Goal: Navigation & Orientation: Find specific page/section

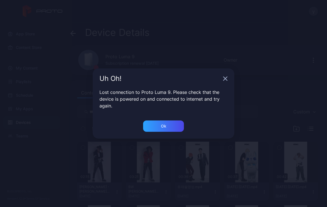
scroll to position [22, 0]
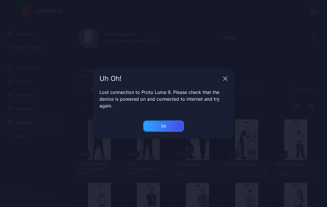
click at [176, 129] on div "Ok" at bounding box center [163, 126] width 41 height 11
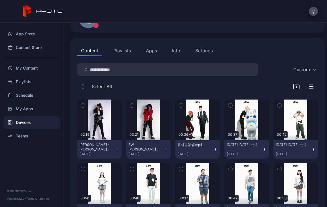
scroll to position [0, 0]
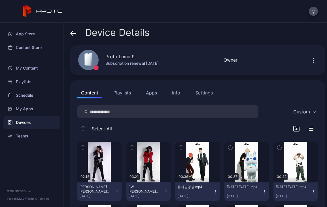
click at [124, 95] on button "Playlists" at bounding box center [121, 92] width 25 height 11
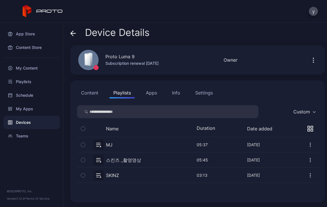
click at [85, 93] on button "Content" at bounding box center [89, 92] width 25 height 11
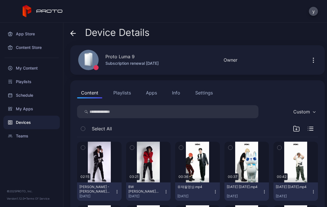
click at [124, 90] on button "Playlists" at bounding box center [121, 92] width 25 height 11
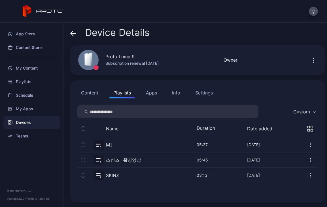
click at [84, 158] on icon "button" at bounding box center [83, 160] width 4 height 6
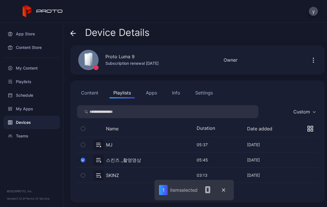
click at [81, 176] on icon "button" at bounding box center [83, 175] width 4 height 6
click at [207, 190] on icon "button" at bounding box center [209, 189] width 7 height 7
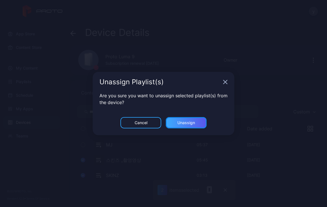
click at [189, 126] on div "Unassign" at bounding box center [186, 122] width 41 height 11
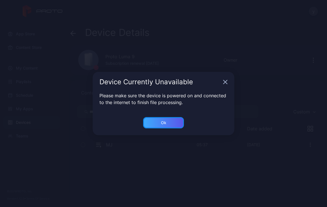
click at [169, 121] on div "Ok" at bounding box center [163, 122] width 41 height 11
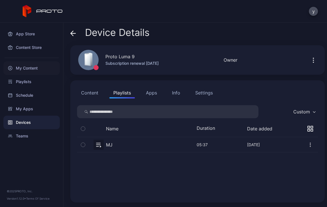
click at [25, 69] on div "My Content" at bounding box center [31, 68] width 56 height 14
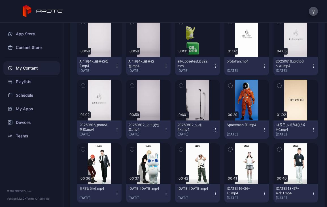
scroll to position [146, 0]
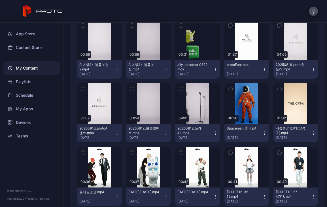
click at [228, 89] on icon "button" at bounding box center [230, 89] width 4 height 6
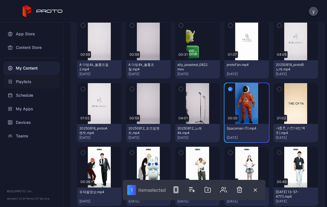
click at [22, 82] on div "Playlists" at bounding box center [31, 82] width 56 height 14
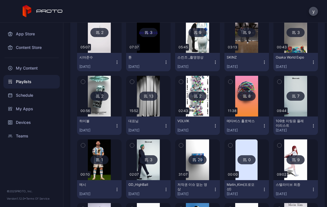
scroll to position [92, 0]
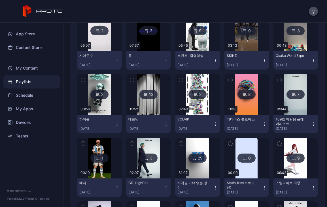
click at [195, 159] on div "29" at bounding box center [197, 158] width 18 height 9
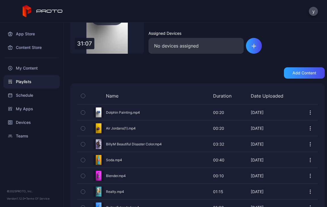
scroll to position [65, 0]
click at [124, 113] on div "Preview" at bounding box center [197, 112] width 241 height 15
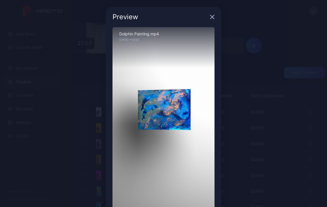
scroll to position [1, 0]
click at [210, 17] on icon "button" at bounding box center [212, 17] width 4 height 4
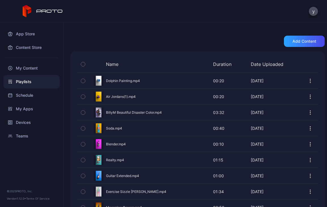
scroll to position [98, 0]
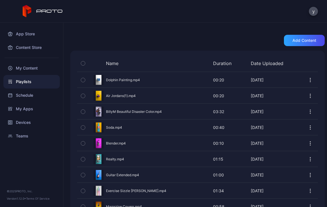
click at [128, 95] on div "Preview" at bounding box center [197, 95] width 241 height 15
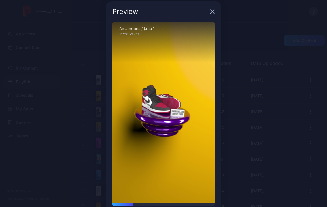
scroll to position [5, 0]
click at [210, 13] on icon "button" at bounding box center [212, 12] width 5 height 5
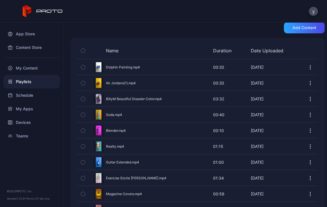
scroll to position [113, 0]
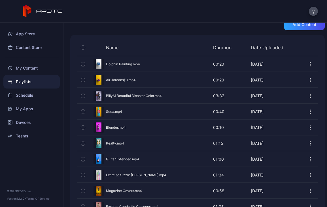
click at [145, 97] on div "Preview" at bounding box center [197, 95] width 241 height 15
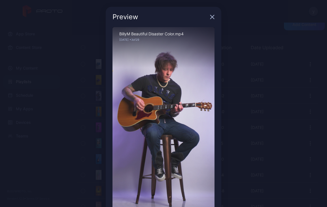
click at [210, 15] on icon "button" at bounding box center [212, 17] width 5 height 5
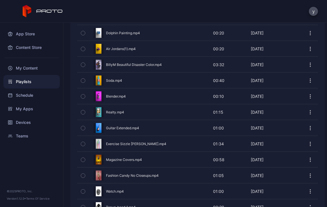
click at [168, 88] on div "Preview Soda.mp4 00:40 00:40 [DATE]" at bounding box center [197, 81] width 241 height 16
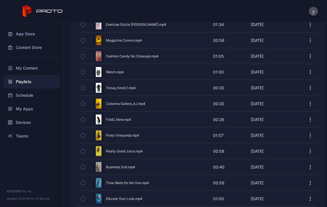
scroll to position [265, 0]
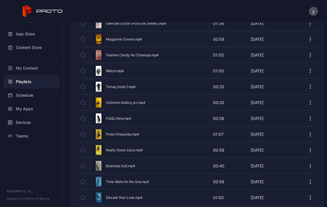
click at [116, 88] on div "Preview" at bounding box center [197, 86] width 241 height 15
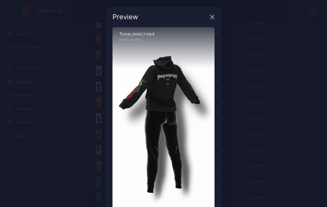
click at [210, 16] on icon "button" at bounding box center [212, 17] width 4 height 4
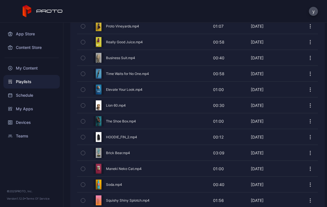
scroll to position [372, 0]
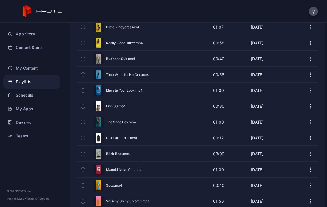
click at [116, 139] on div "Preview" at bounding box center [197, 137] width 241 height 15
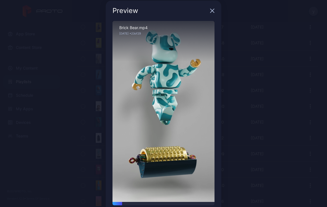
scroll to position [0, 0]
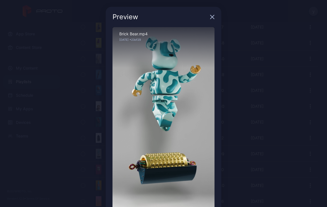
click at [207, 14] on div "Preview" at bounding box center [163, 17] width 115 height 20
click at [210, 15] on icon "button" at bounding box center [212, 17] width 5 height 5
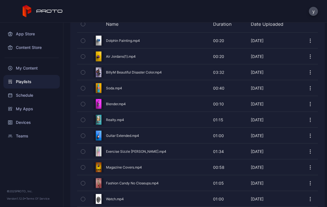
scroll to position [138, 0]
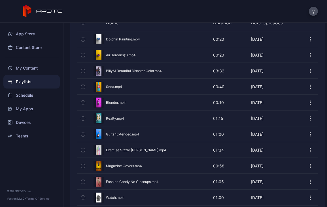
click at [112, 117] on div "Preview" at bounding box center [197, 118] width 241 height 15
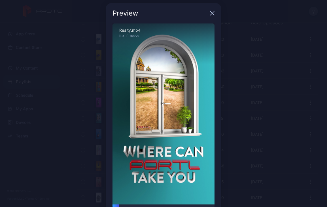
scroll to position [0, 0]
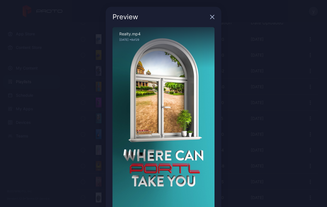
click at [210, 17] on icon "button" at bounding box center [212, 17] width 4 height 4
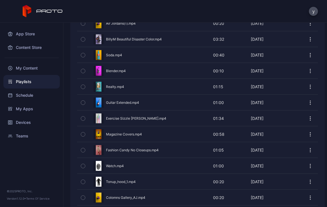
scroll to position [170, 0]
click at [113, 70] on div "Preview" at bounding box center [197, 70] width 241 height 15
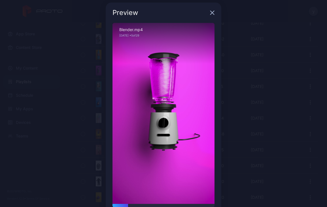
scroll to position [0, 0]
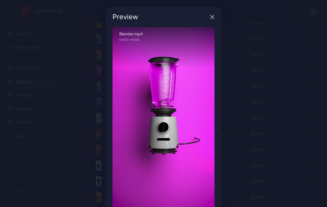
click at [210, 18] on icon "button" at bounding box center [212, 17] width 4 height 4
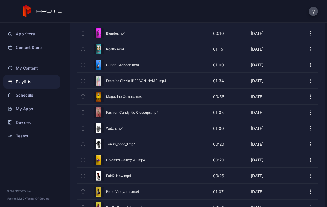
scroll to position [211, 0]
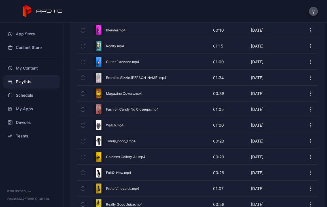
click at [128, 79] on div "Preview" at bounding box center [197, 77] width 241 height 15
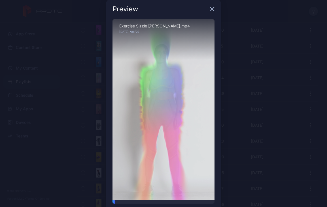
scroll to position [8, 0]
click at [210, 8] on icon "button" at bounding box center [212, 10] width 4 height 4
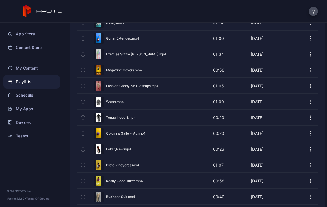
scroll to position [235, 0]
click at [134, 87] on div "Preview" at bounding box center [197, 85] width 241 height 15
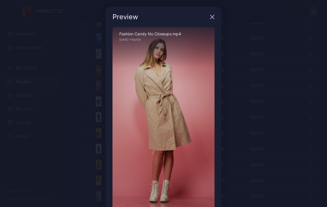
click at [210, 19] on icon "button" at bounding box center [212, 17] width 4 height 4
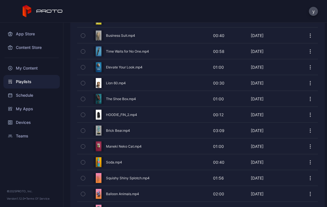
scroll to position [398, 0]
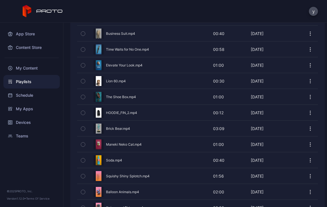
click at [116, 82] on div "Preview" at bounding box center [197, 81] width 241 height 15
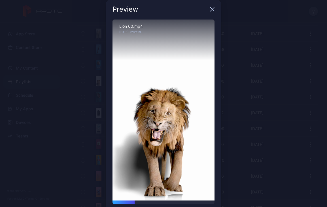
scroll to position [0, 0]
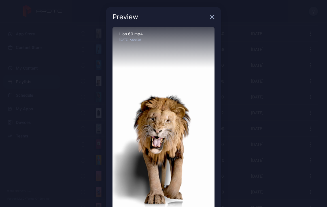
click at [210, 18] on icon "button" at bounding box center [212, 17] width 4 height 4
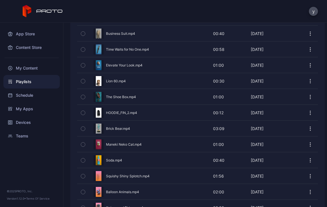
click at [307, 81] on icon "button" at bounding box center [310, 81] width 6 height 6
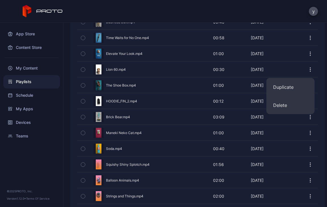
scroll to position [409, 0]
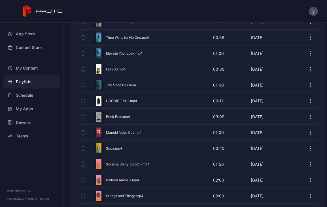
click at [67, 84] on div "Back 저작권 이슈 없는 영상 29 31:07 저작권 이슈 없는 영상 Owner • Created [DATE] Assigned Devices…" at bounding box center [194, 115] width 263 height 184
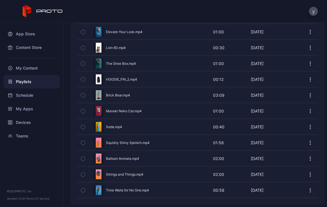
scroll to position [430, 0]
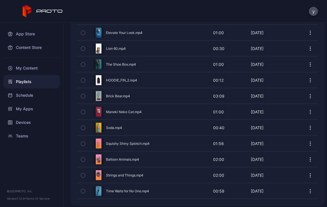
click at [122, 112] on div "Preview" at bounding box center [197, 111] width 241 height 15
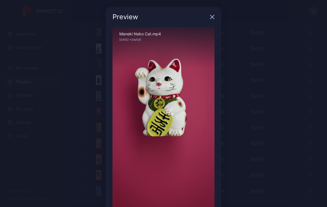
click at [210, 18] on icon "button" at bounding box center [212, 17] width 4 height 4
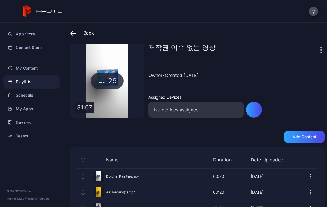
scroll to position [0, 0]
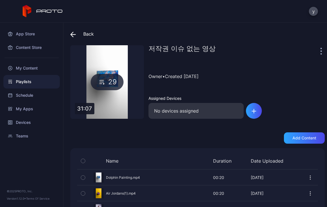
click at [65, 137] on div "Back 저작권 이슈 없는 영상 29 31:07 저작권 이슈 없는 영상 Owner • Created [DATE] Assigned Devices…" at bounding box center [194, 115] width 263 height 184
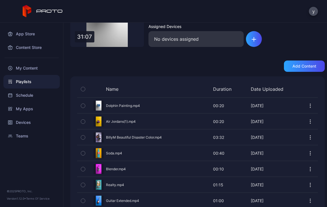
scroll to position [72, 0]
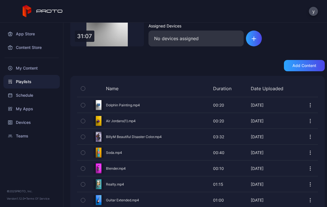
click at [65, 134] on div "Back 저작권 이슈 없는 영상 29 31:07 저작권 이슈 없는 영상 Owner • Created [DATE] Assigned Devices…" at bounding box center [194, 115] width 263 height 184
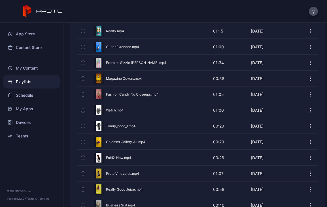
scroll to position [232, 0]
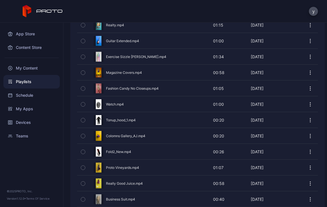
click at [113, 106] on div "Preview" at bounding box center [197, 104] width 241 height 15
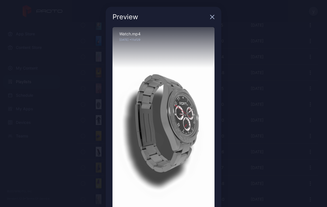
click at [210, 17] on icon "button" at bounding box center [212, 17] width 5 height 5
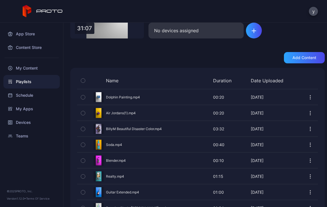
scroll to position [0, 0]
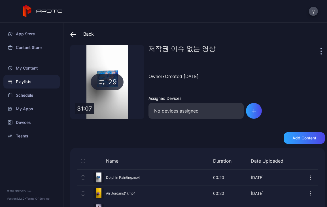
click at [186, 132] on div "Add content" at bounding box center [197, 137] width 254 height 11
click at [73, 35] on icon at bounding box center [73, 35] width 5 height 0
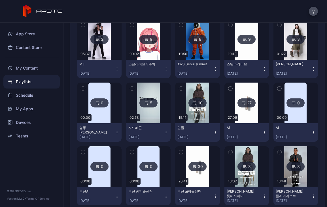
scroll to position [274, 0]
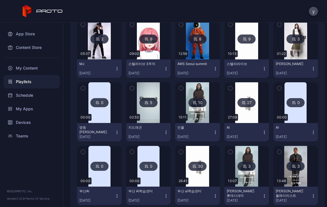
click at [198, 37] on div "8" at bounding box center [197, 39] width 18 height 9
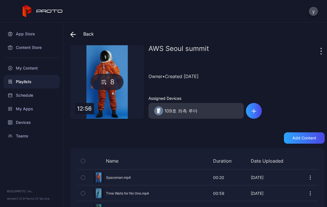
click at [71, 33] on icon at bounding box center [72, 34] width 2 height 5
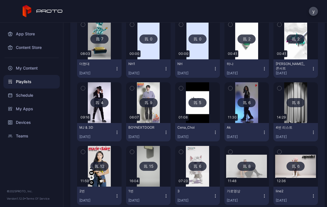
scroll to position [529, 0]
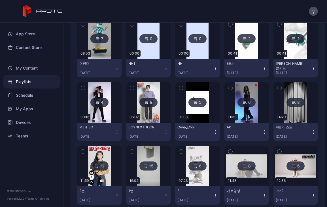
click at [99, 101] on div "4" at bounding box center [99, 102] width 18 height 9
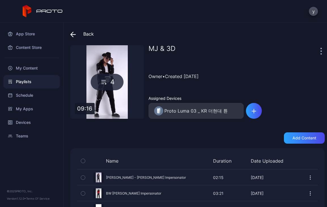
click at [72, 37] on icon at bounding box center [73, 35] width 6 height 6
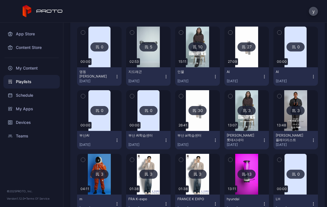
scroll to position [330, 0]
click at [196, 110] on div "30" at bounding box center [197, 110] width 18 height 9
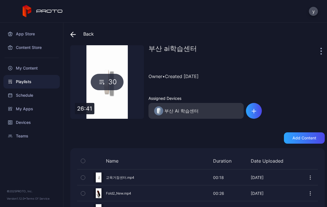
click at [72, 32] on icon at bounding box center [73, 35] width 6 height 6
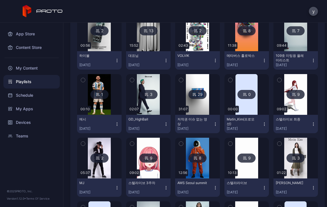
scroll to position [156, 0]
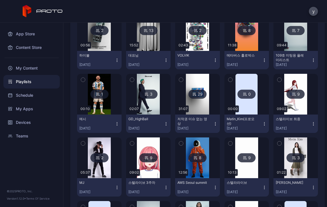
click at [213, 126] on icon "button" at bounding box center [215, 124] width 5 height 5
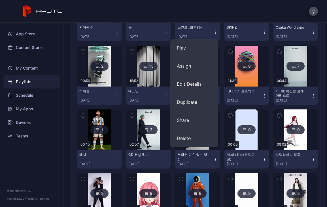
scroll to position [120, 0]
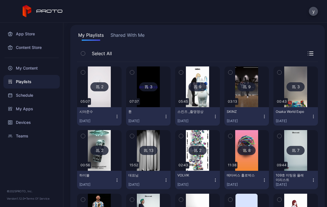
scroll to position [37, 0]
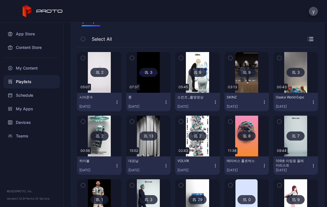
scroll to position [51, 0]
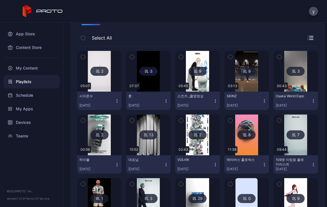
click at [147, 73] on div "3" at bounding box center [148, 71] width 18 height 9
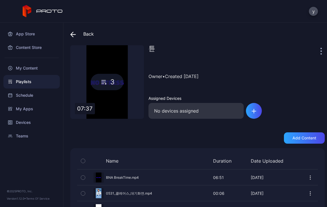
scroll to position [22, 0]
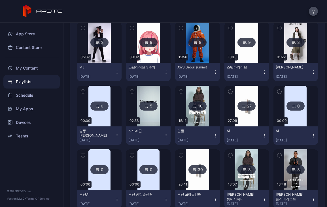
scroll to position [276, 0]
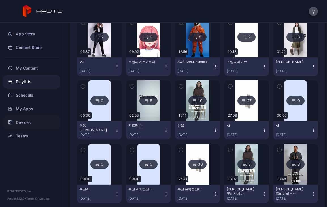
click at [20, 120] on div "Devices" at bounding box center [31, 123] width 56 height 14
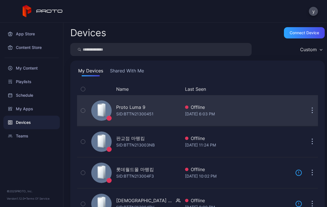
click at [151, 108] on div "Proto Luma 9" at bounding box center [134, 107] width 37 height 7
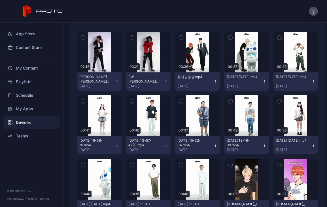
scroll to position [110, 0]
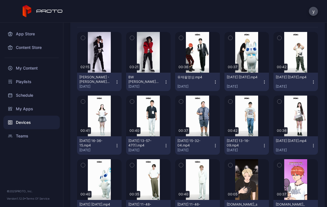
click at [80, 37] on button "button" at bounding box center [83, 38] width 12 height 12
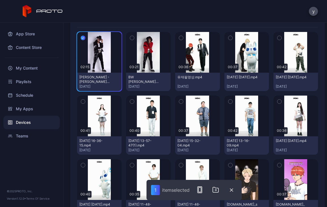
click at [131, 38] on icon "button" at bounding box center [131, 38] width 1 height 1
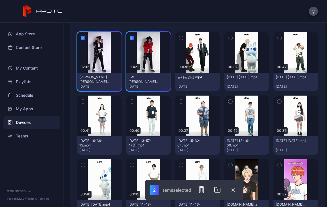
click at [132, 38] on icon "button" at bounding box center [132, 38] width 5 height 6
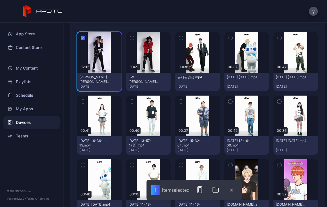
click at [81, 38] on icon "button" at bounding box center [83, 38] width 5 height 6
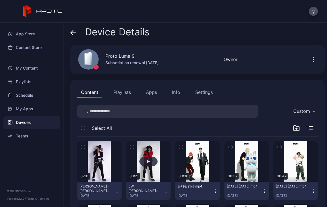
scroll to position [0, 0]
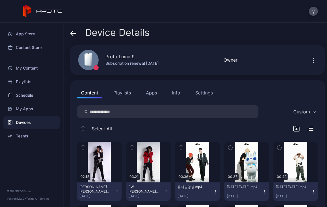
click at [184, 29] on div "Device Details" at bounding box center [197, 34] width 254 height 14
